Goal: Task Accomplishment & Management: Manage account settings

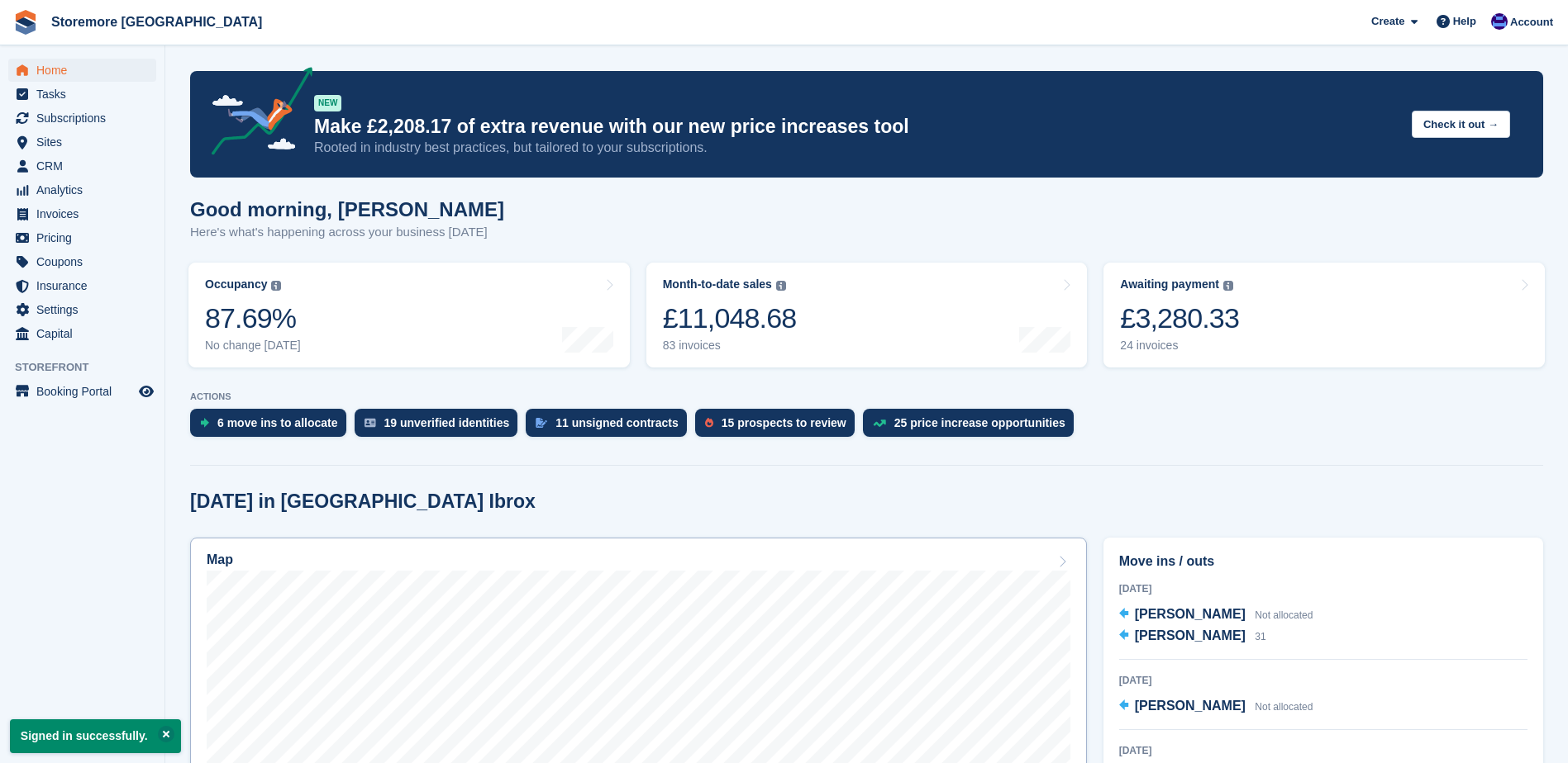
scroll to position [413, 0]
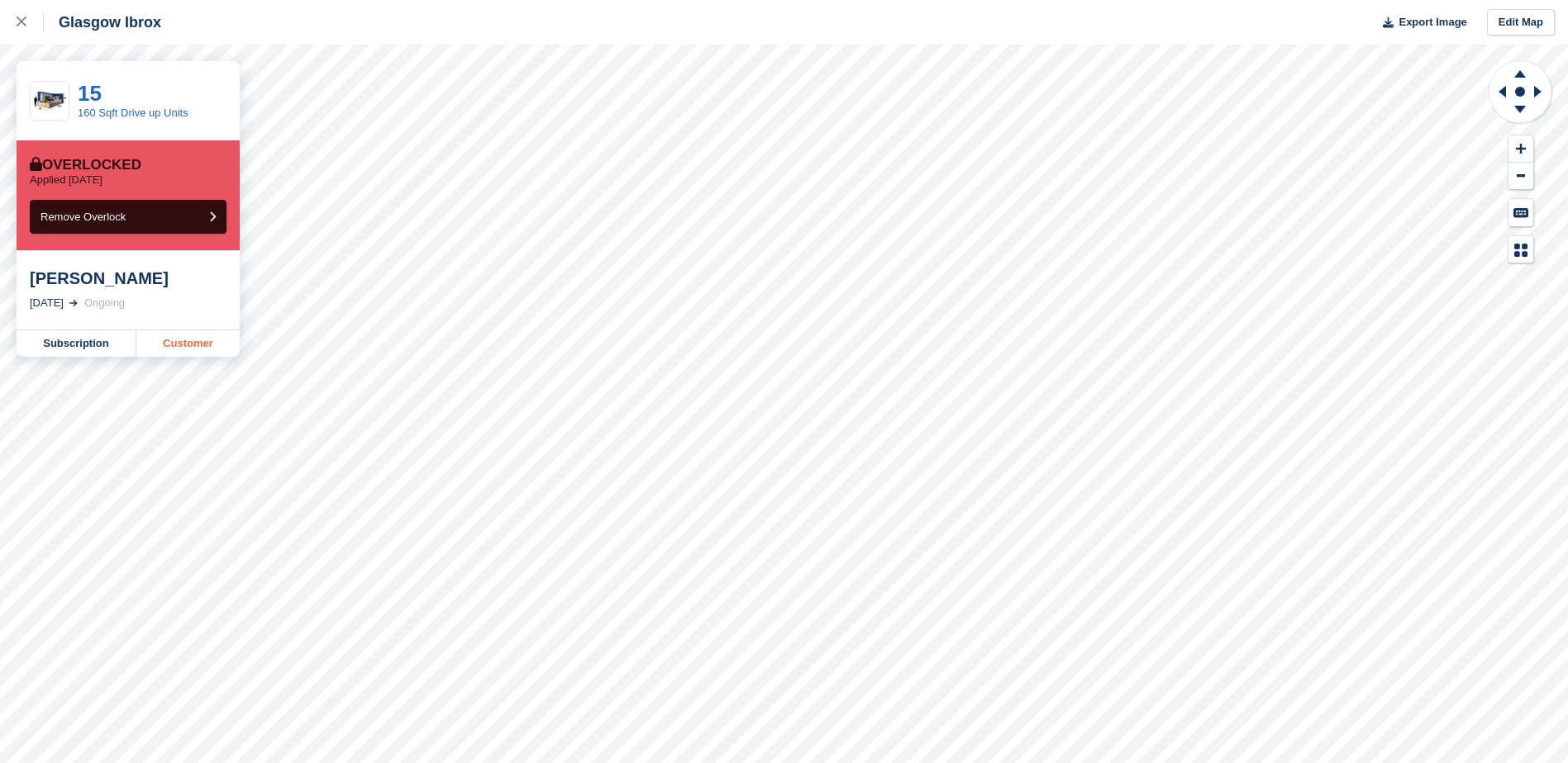
click at [188, 346] on link "Customer" at bounding box center [188, 343] width 103 height 27
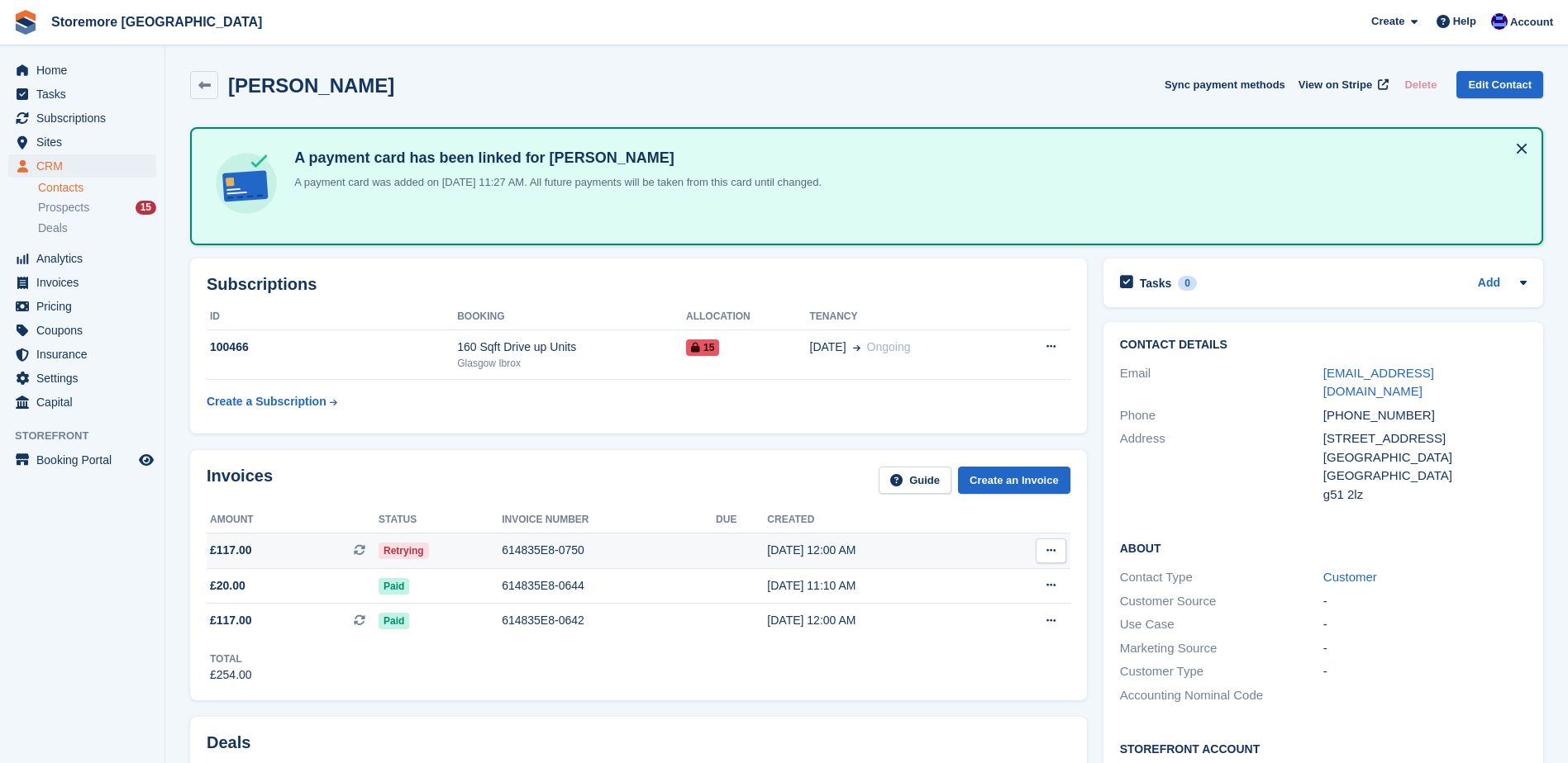
click at [1050, 546] on icon at bounding box center [1050, 551] width 9 height 11
click at [489, 554] on div "Retrying" at bounding box center [440, 550] width 123 height 17
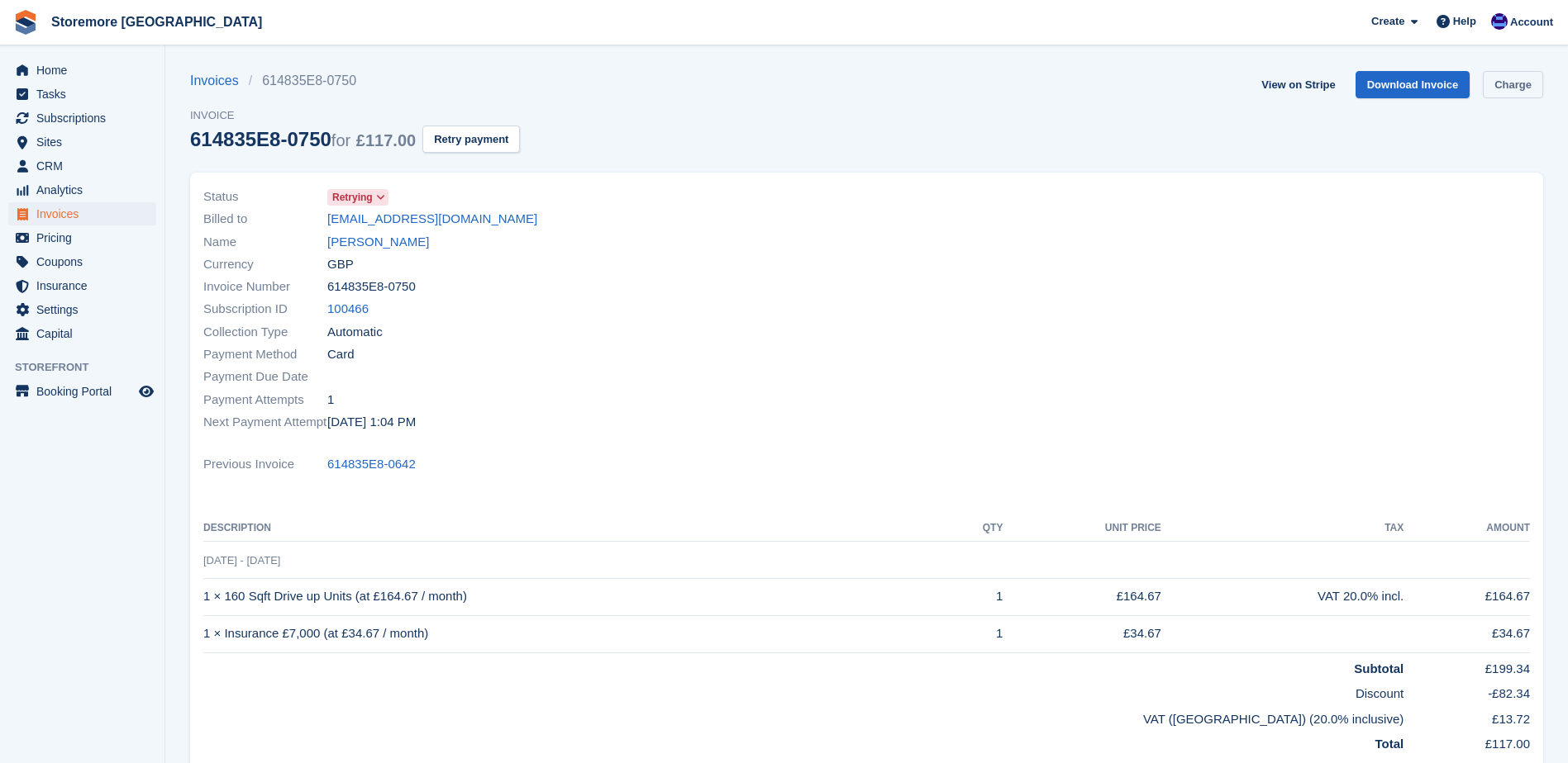
click at [1518, 86] on link "Charge" at bounding box center [1512, 84] width 61 height 27
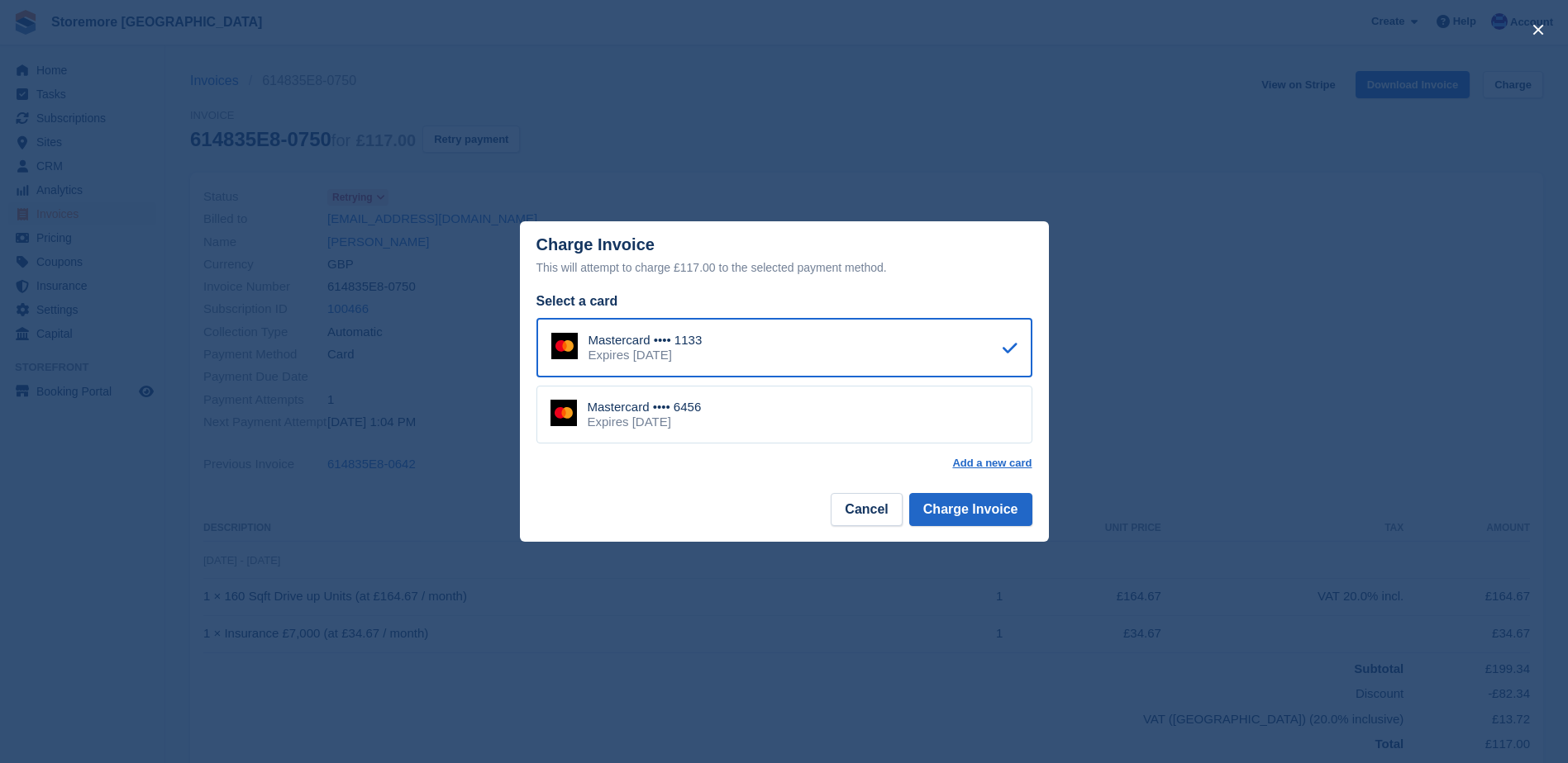
click at [702, 416] on div "Expires [DATE]" at bounding box center [644, 422] width 114 height 15
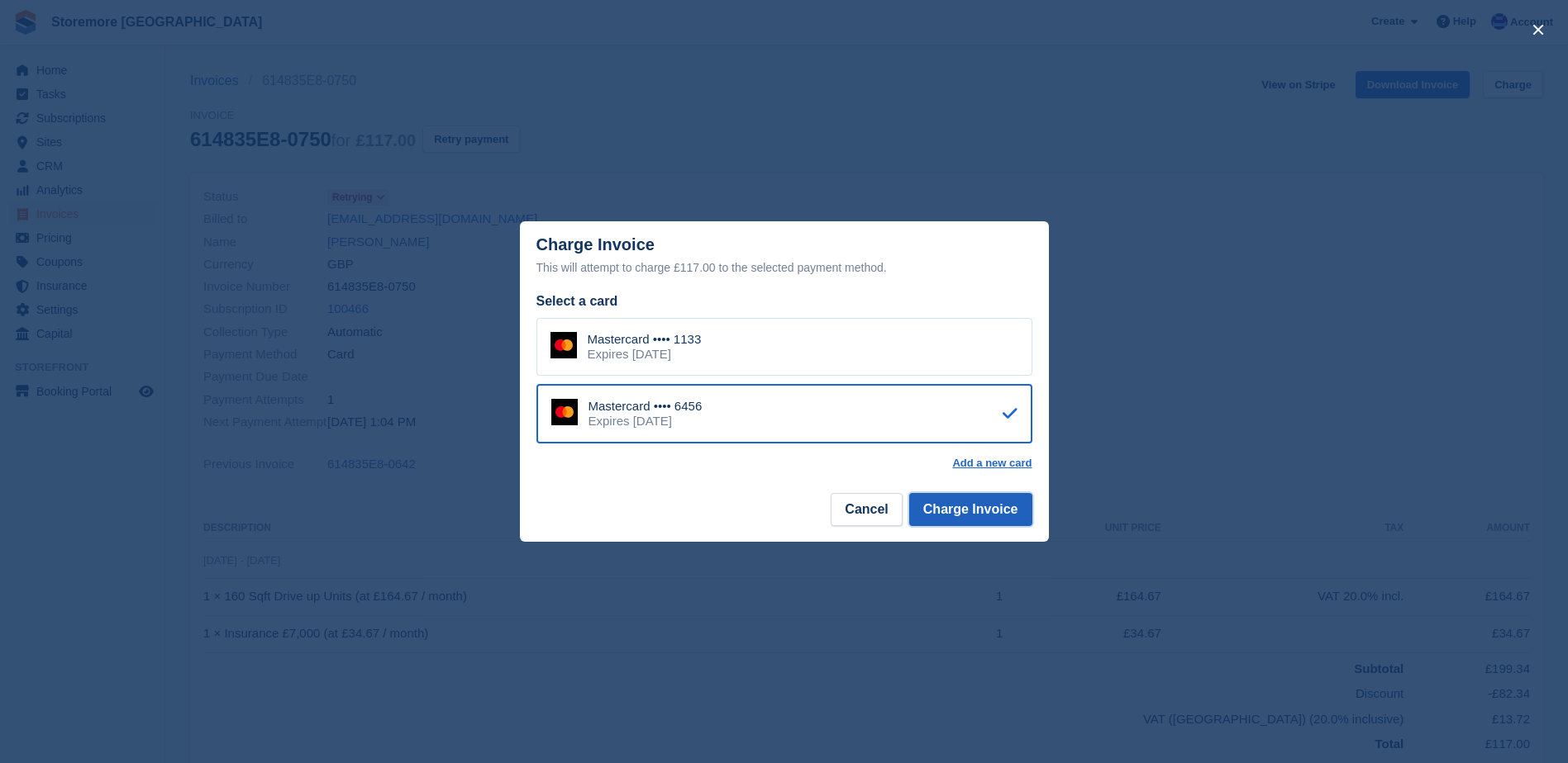
click at [967, 516] on button "Charge Invoice" at bounding box center [971, 509] width 123 height 33
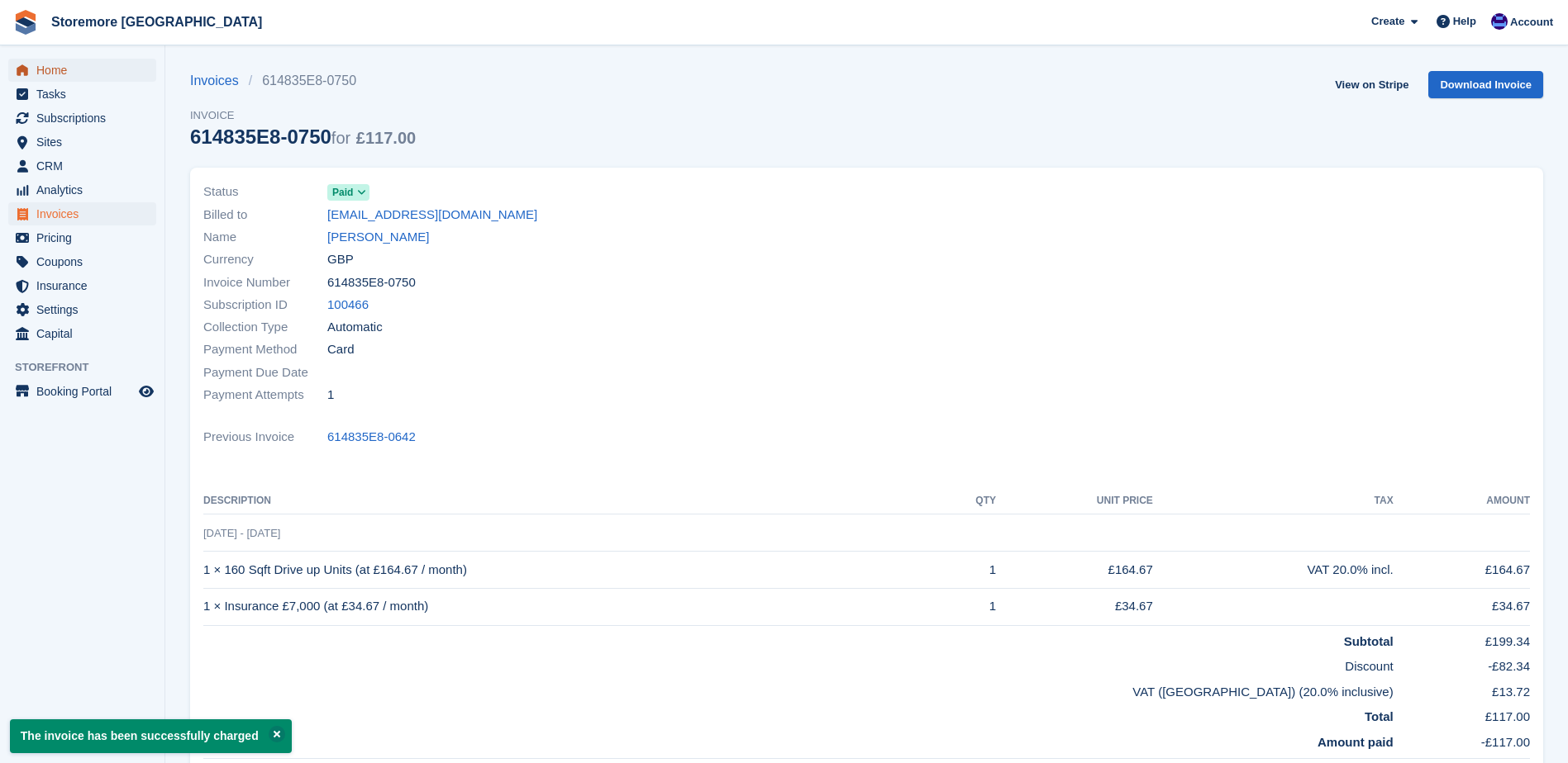
click at [97, 64] on span "Home" at bounding box center [86, 69] width 99 height 23
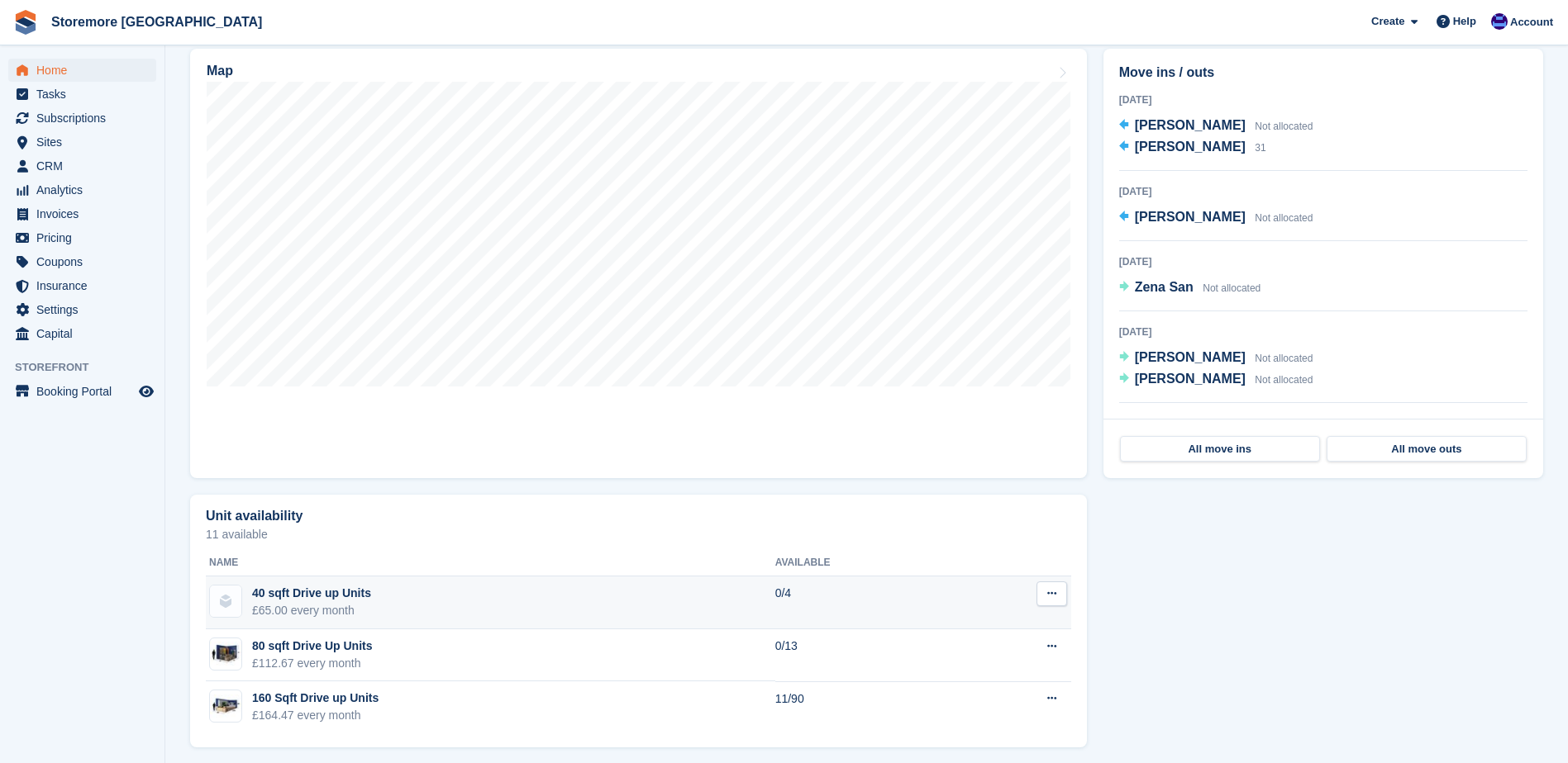
scroll to position [496, 0]
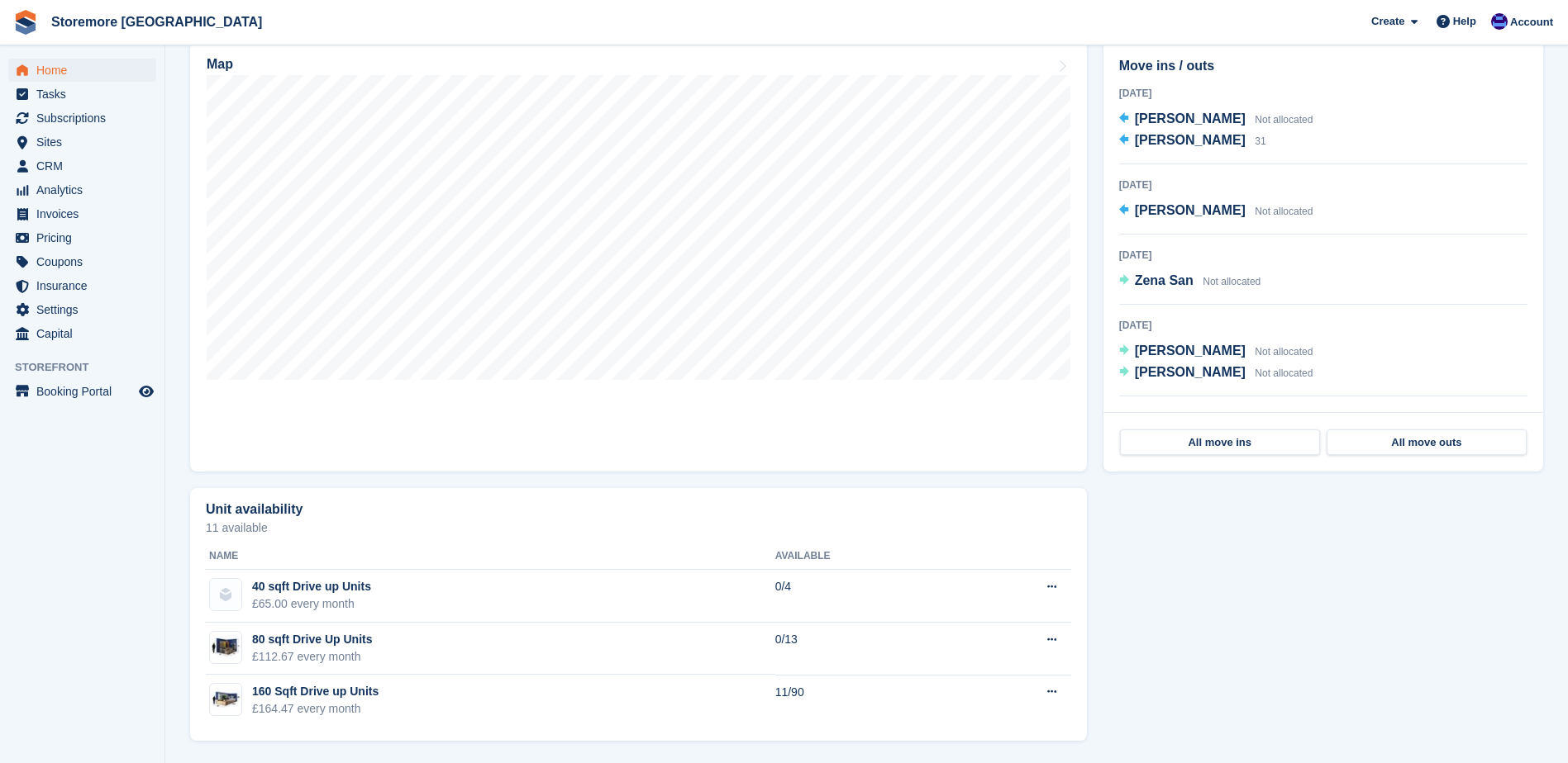
click at [1166, 534] on div "Unit availability 11 available Name Available 40 sqft Drive up Units £65.00 eve…" at bounding box center [866, 614] width 1370 height 269
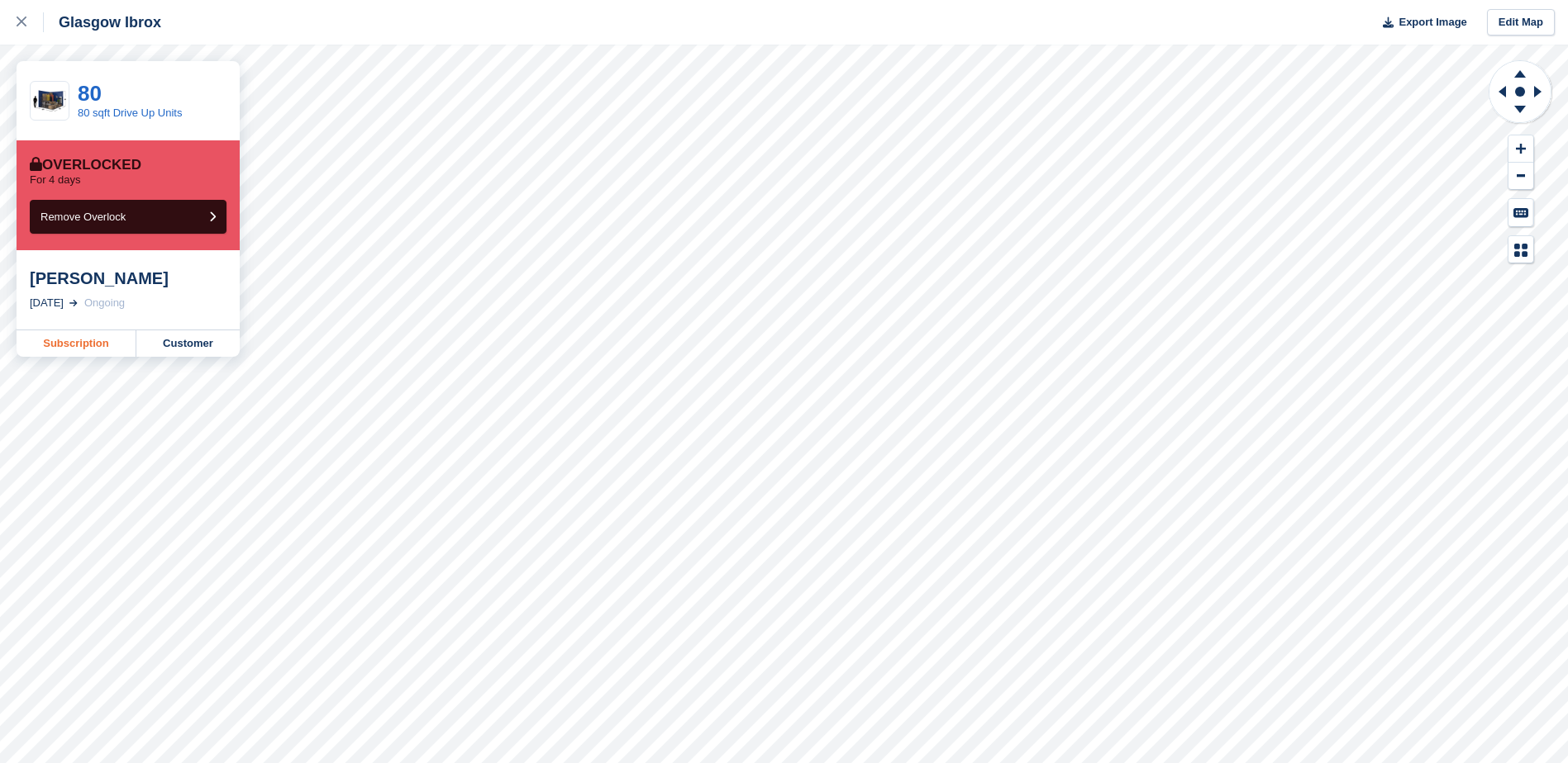
click at [90, 340] on link "Subscription" at bounding box center [76, 343] width 120 height 27
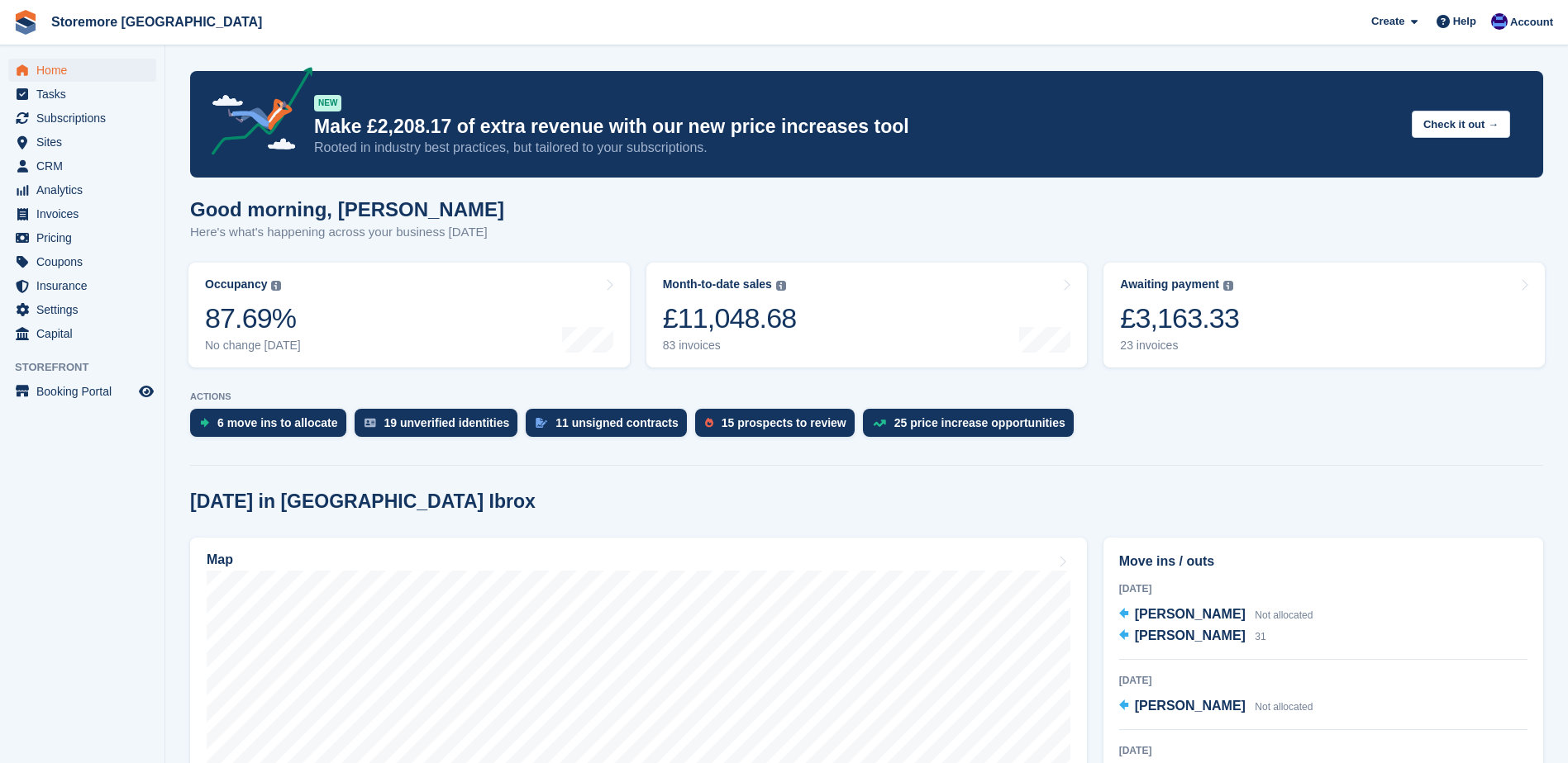
scroll to position [413, 0]
